Goal: Task Accomplishment & Management: Complete application form

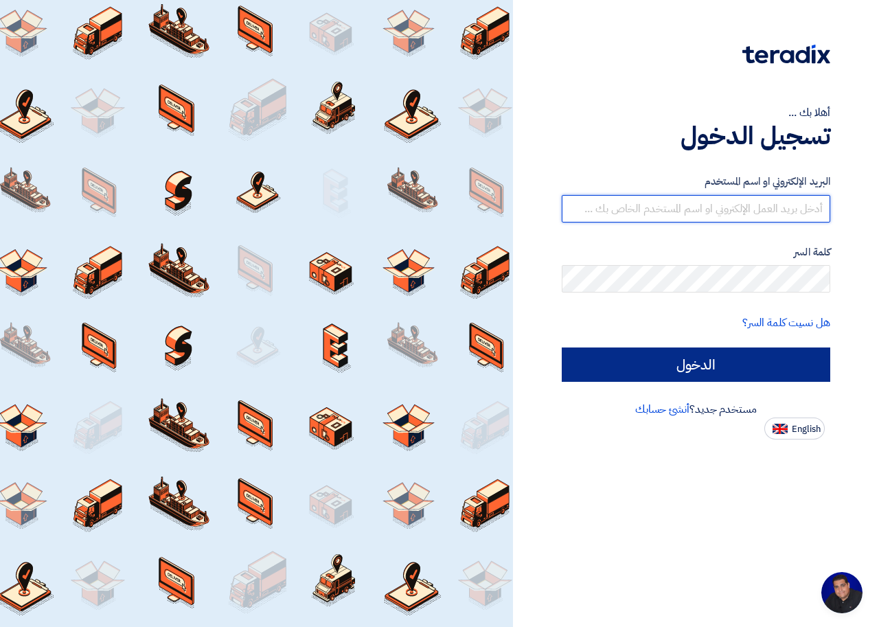
type input "[EMAIL_ADDRESS][DOMAIN_NAME]"
click at [645, 358] on input "الدخول" at bounding box center [695, 364] width 268 height 34
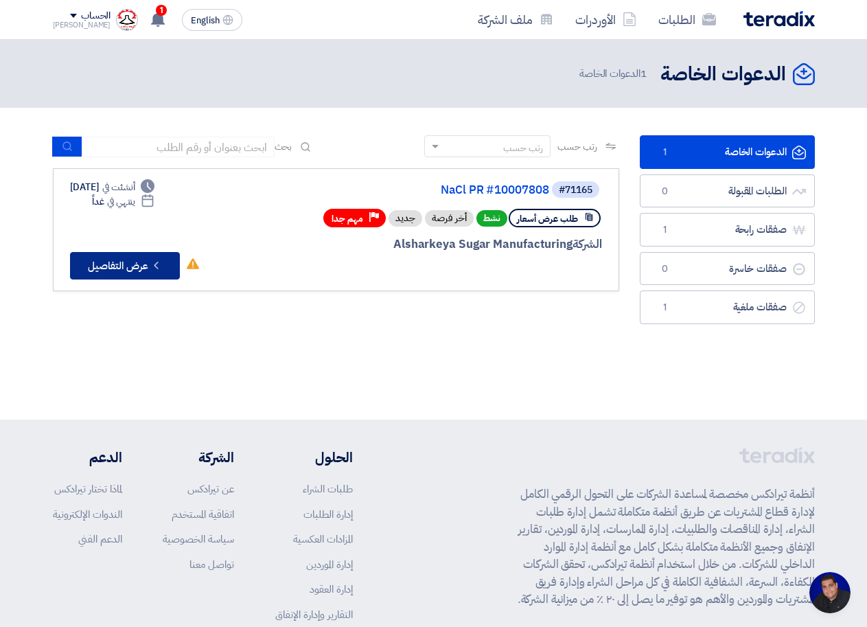
click at [146, 268] on button "Check details عرض التفاصيل" at bounding box center [125, 265] width 110 height 27
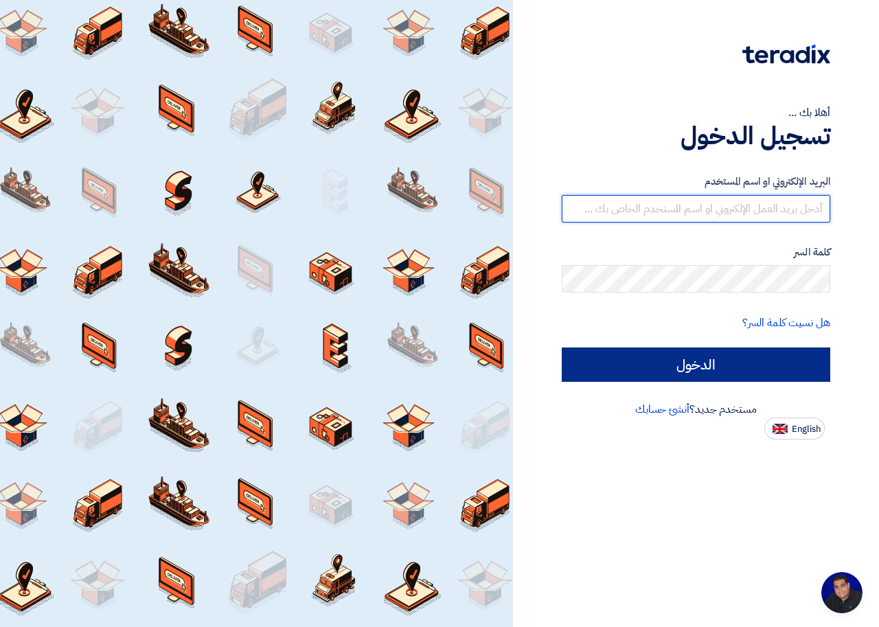
type input "[EMAIL_ADDRESS][DOMAIN_NAME]"
click at [713, 371] on input "الدخول" at bounding box center [695, 364] width 268 height 34
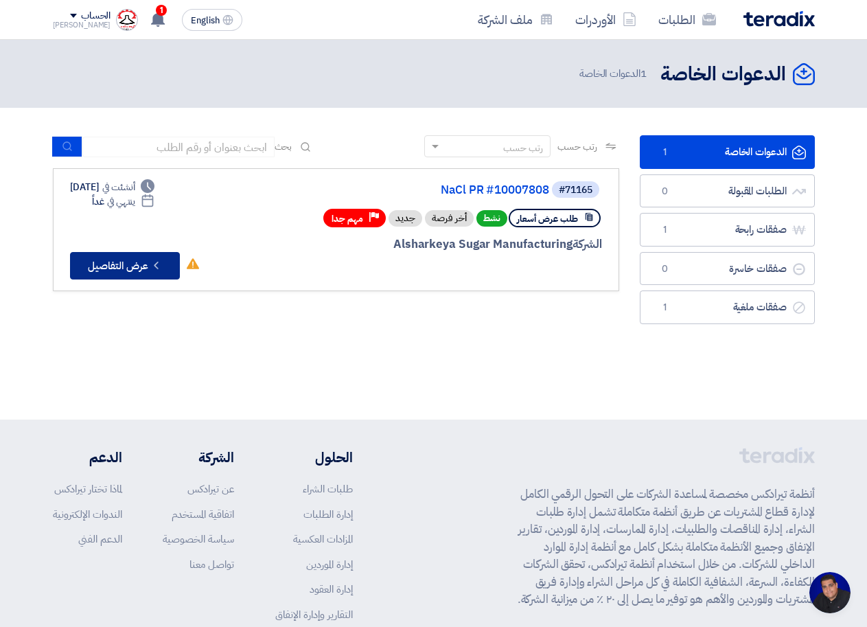
click at [128, 265] on button "Check details عرض التفاصيل" at bounding box center [125, 265] width 110 height 27
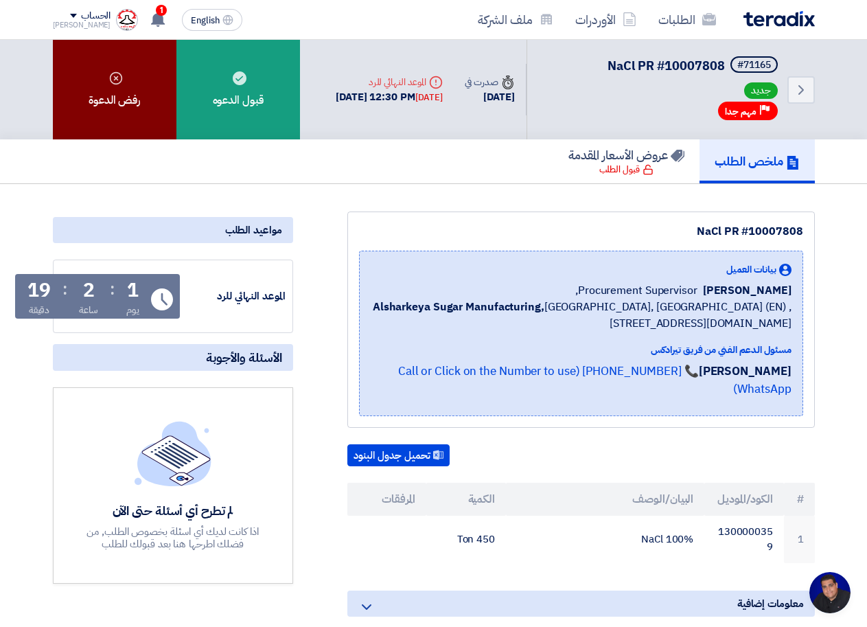
click at [97, 101] on div "رفض الدعوة" at bounding box center [115, 90] width 124 height 100
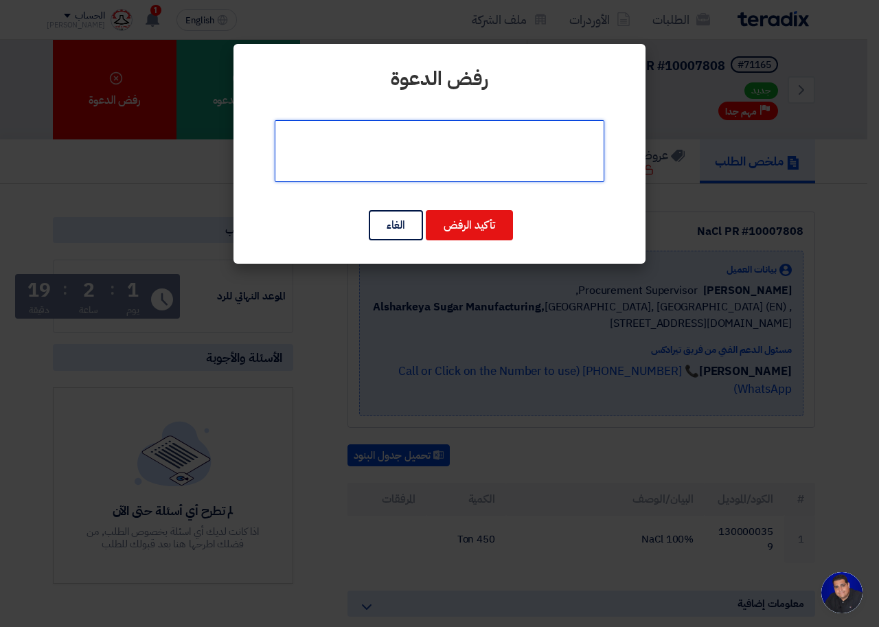
click at [511, 157] on textarea at bounding box center [439, 151] width 329 height 62
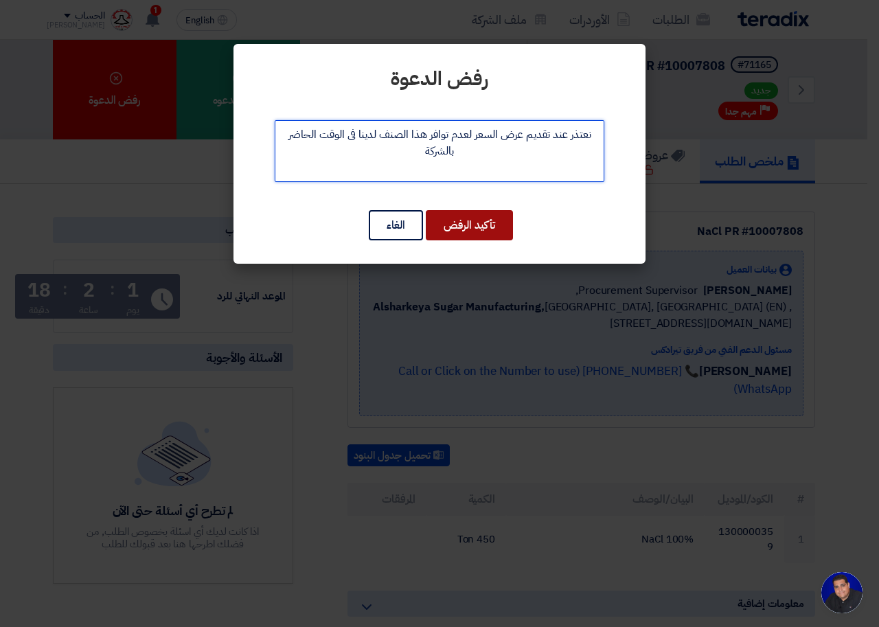
type textarea "نعتذر عند تقديم عرض السعر لعدم توافر هذا الصنف لدينا فى الوقت الحاضر بالشركة"
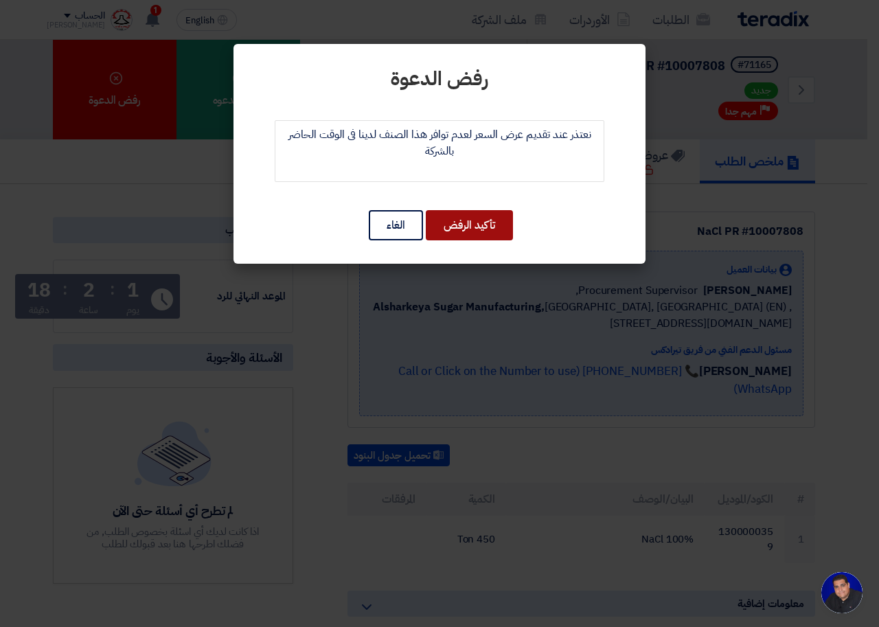
click at [485, 227] on button "تأكيد الرفض" at bounding box center [469, 225] width 87 height 30
